Goal: Entertainment & Leisure: Consume media (video, audio)

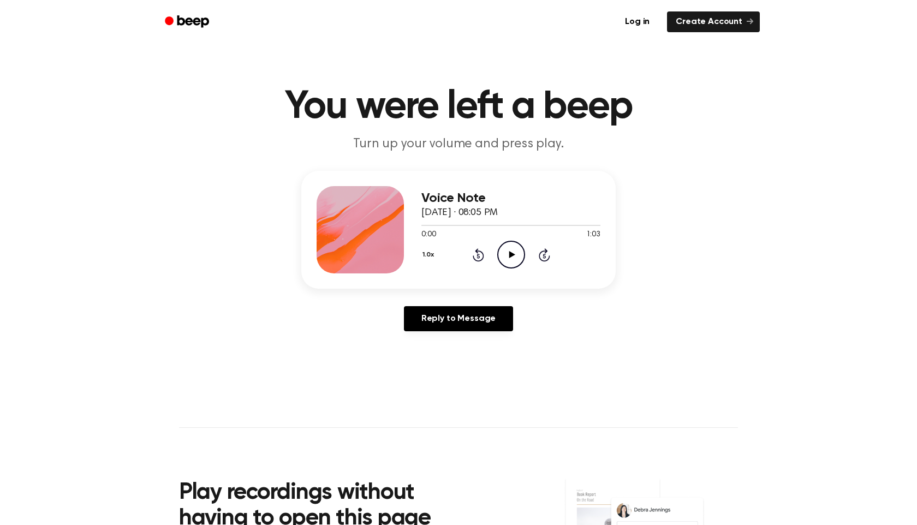
click at [498, 252] on icon "Play Audio" at bounding box center [511, 255] width 28 height 28
click at [514, 258] on icon "Pause Audio" at bounding box center [511, 255] width 28 height 28
click at [514, 258] on icon "Play Audio" at bounding box center [511, 255] width 28 height 28
click at [514, 258] on icon "Pause Audio" at bounding box center [511, 255] width 28 height 28
click at [514, 258] on icon "Play Audio" at bounding box center [511, 255] width 28 height 28
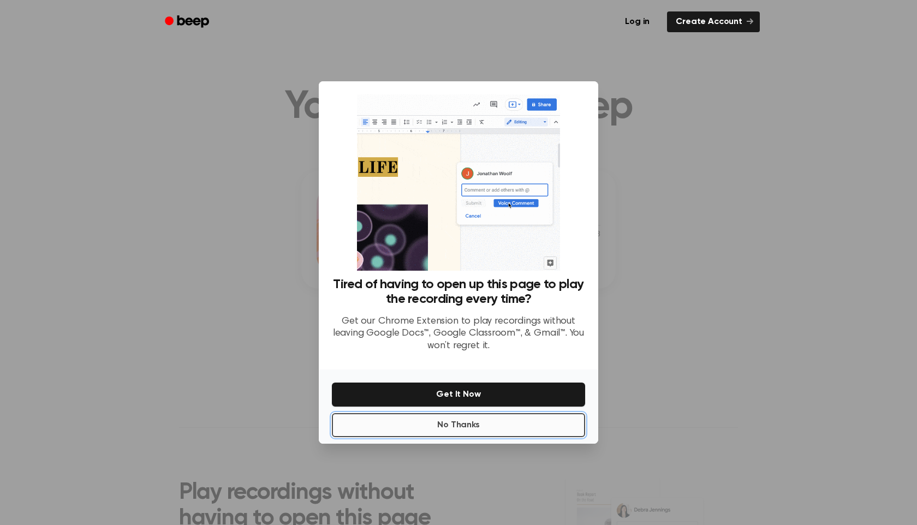
click at [492, 426] on button "No Thanks" at bounding box center [458, 425] width 253 height 24
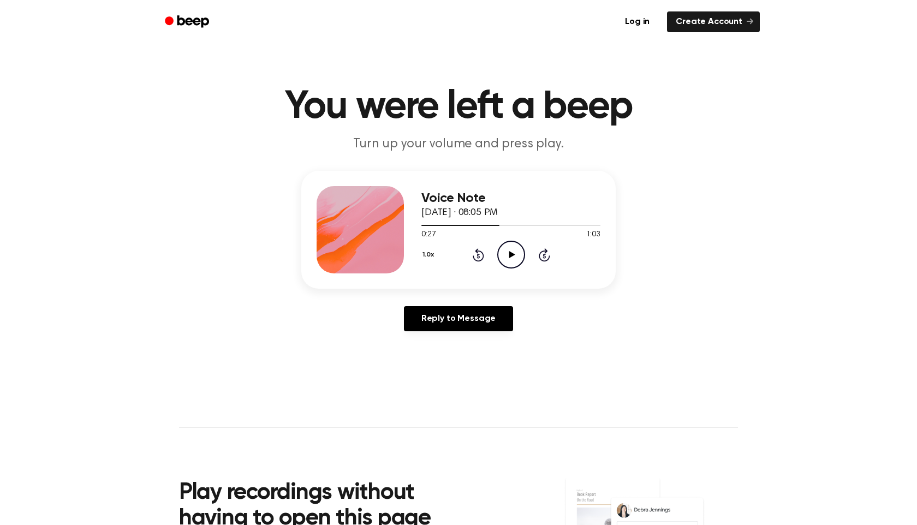
click at [514, 254] on icon "Play Audio" at bounding box center [511, 255] width 28 height 28
click at [514, 254] on icon "Pause Audio" at bounding box center [511, 255] width 28 height 28
